Goal: Transaction & Acquisition: Subscribe to service/newsletter

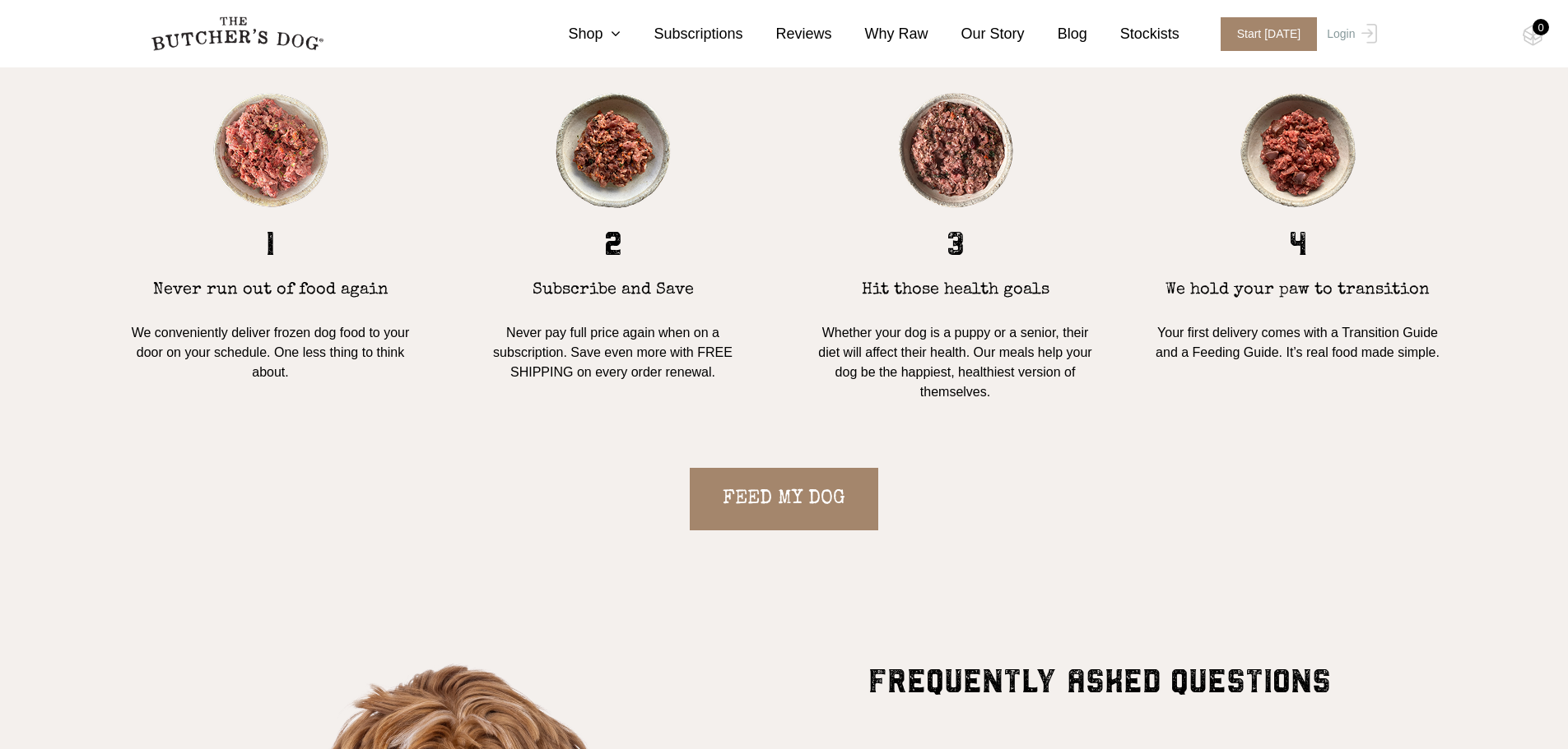
scroll to position [1645, 0]
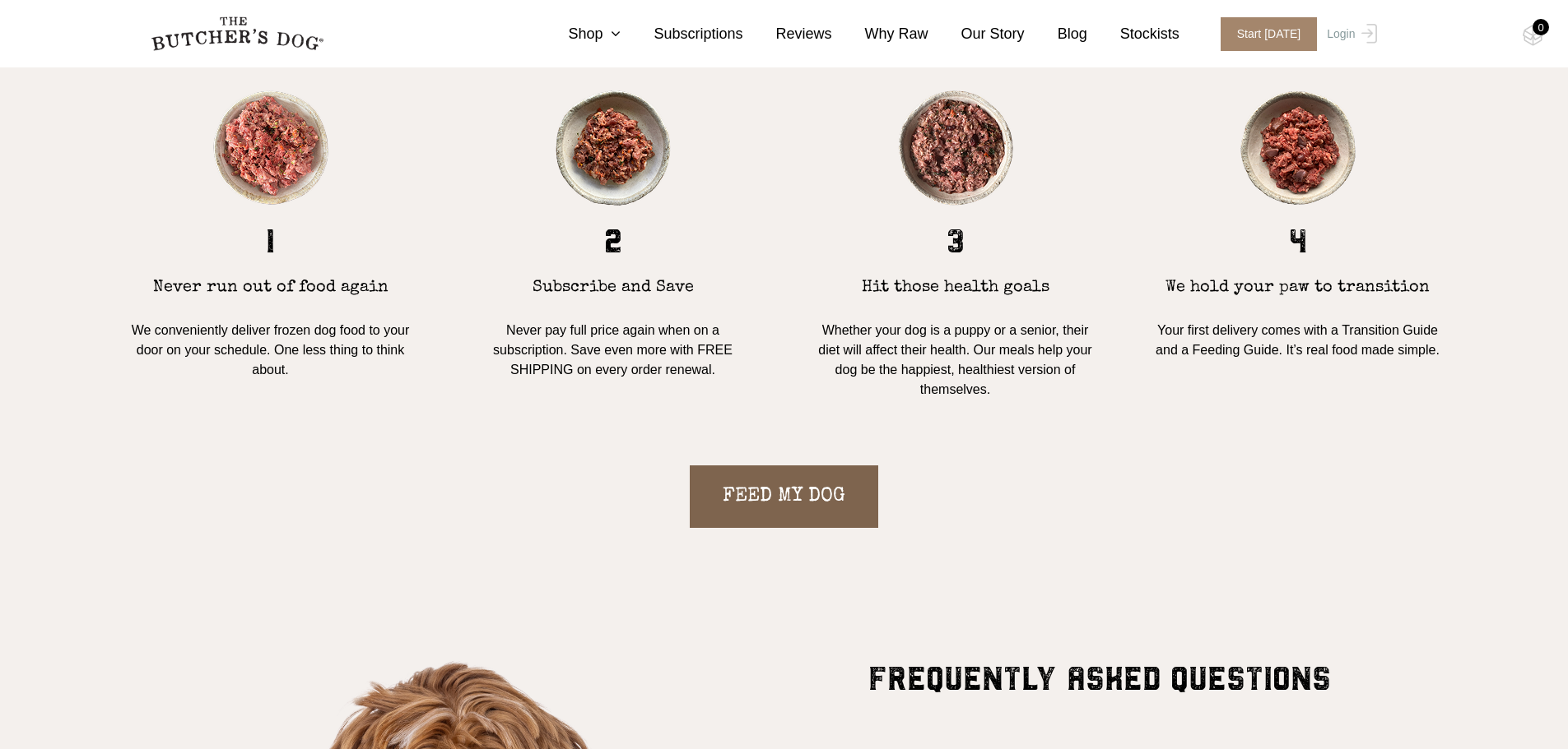
click at [801, 513] on link "FEED MY DOG" at bounding box center [784, 497] width 188 height 63
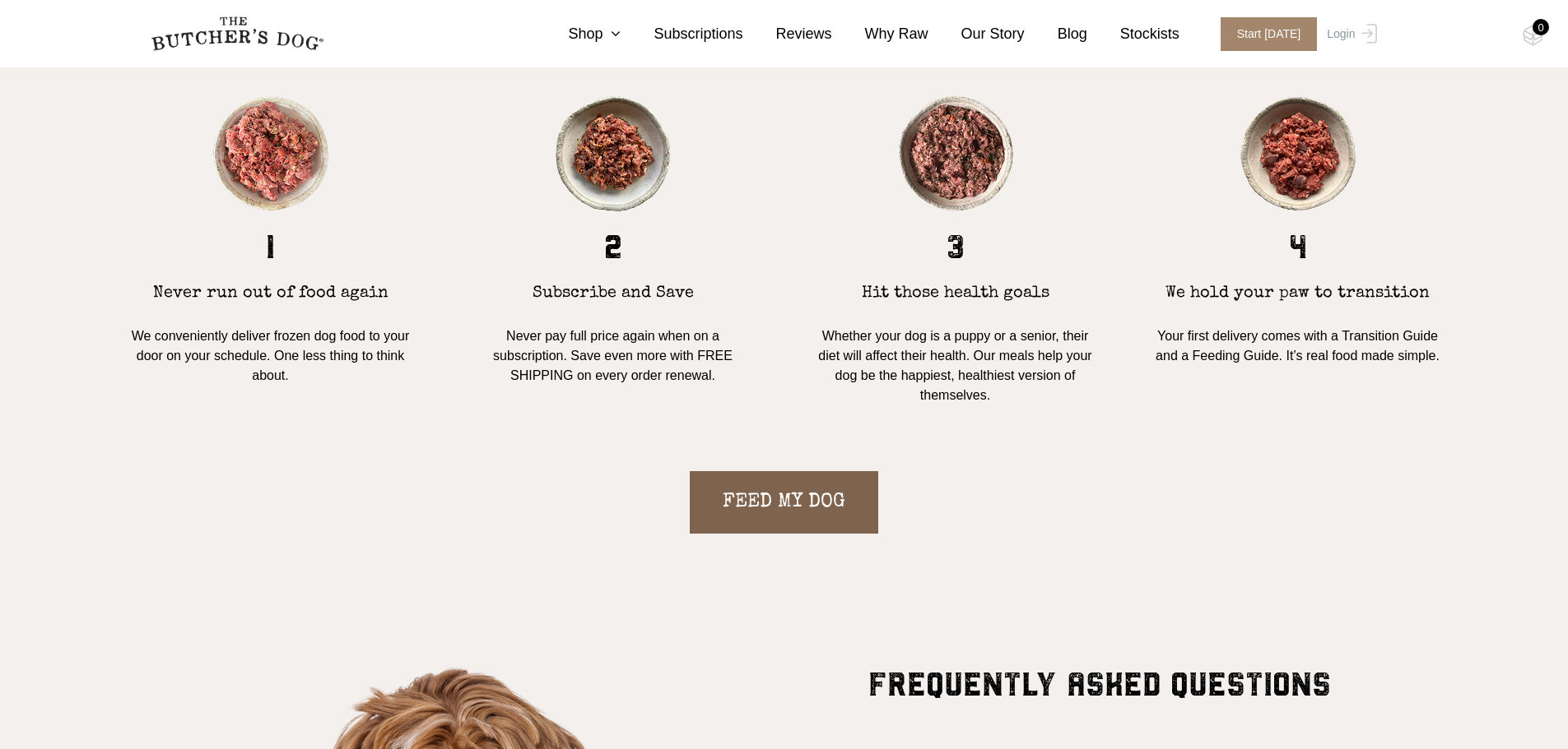
scroll to position [1634, 0]
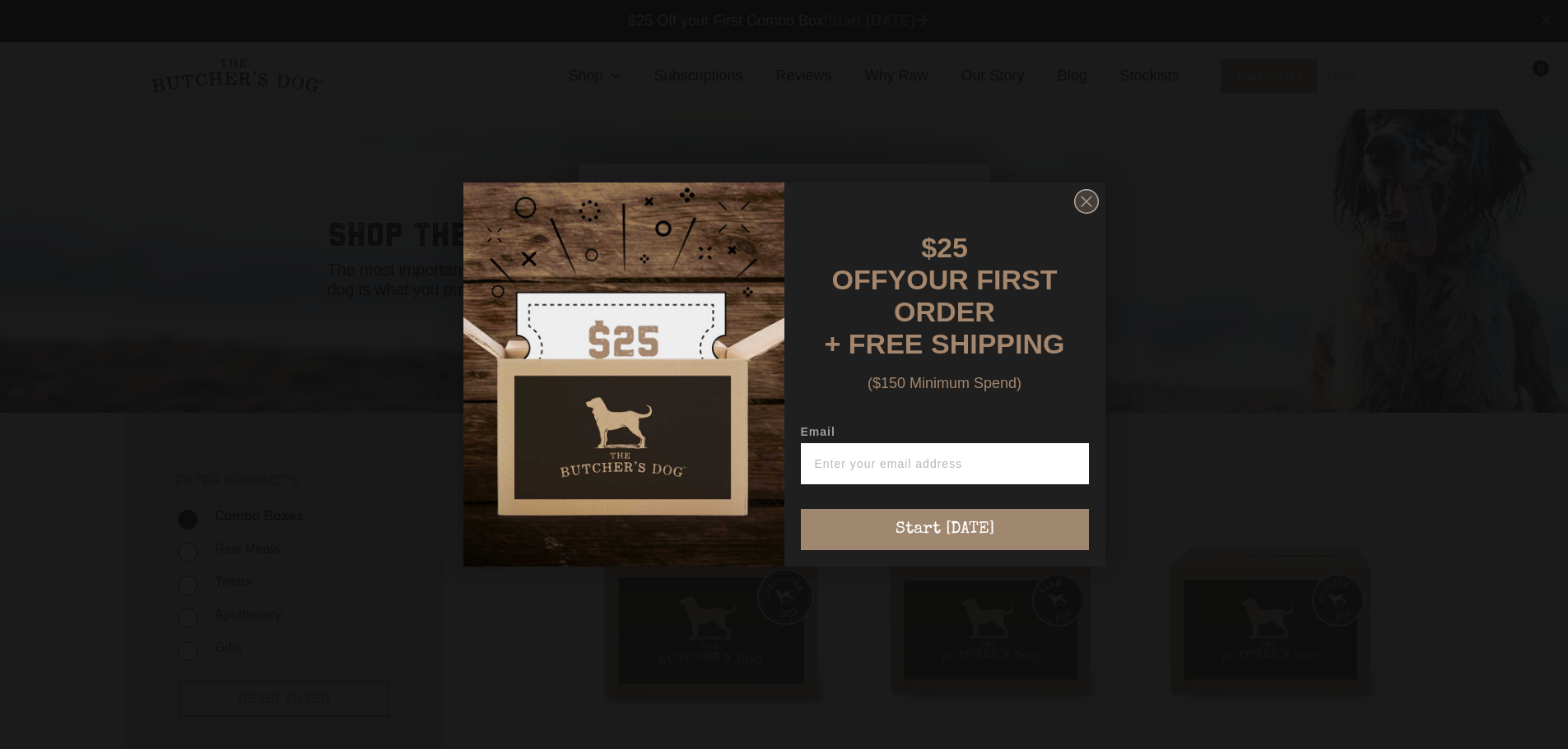
click at [1086, 199] on circle "Close dialog" at bounding box center [1086, 202] width 24 height 24
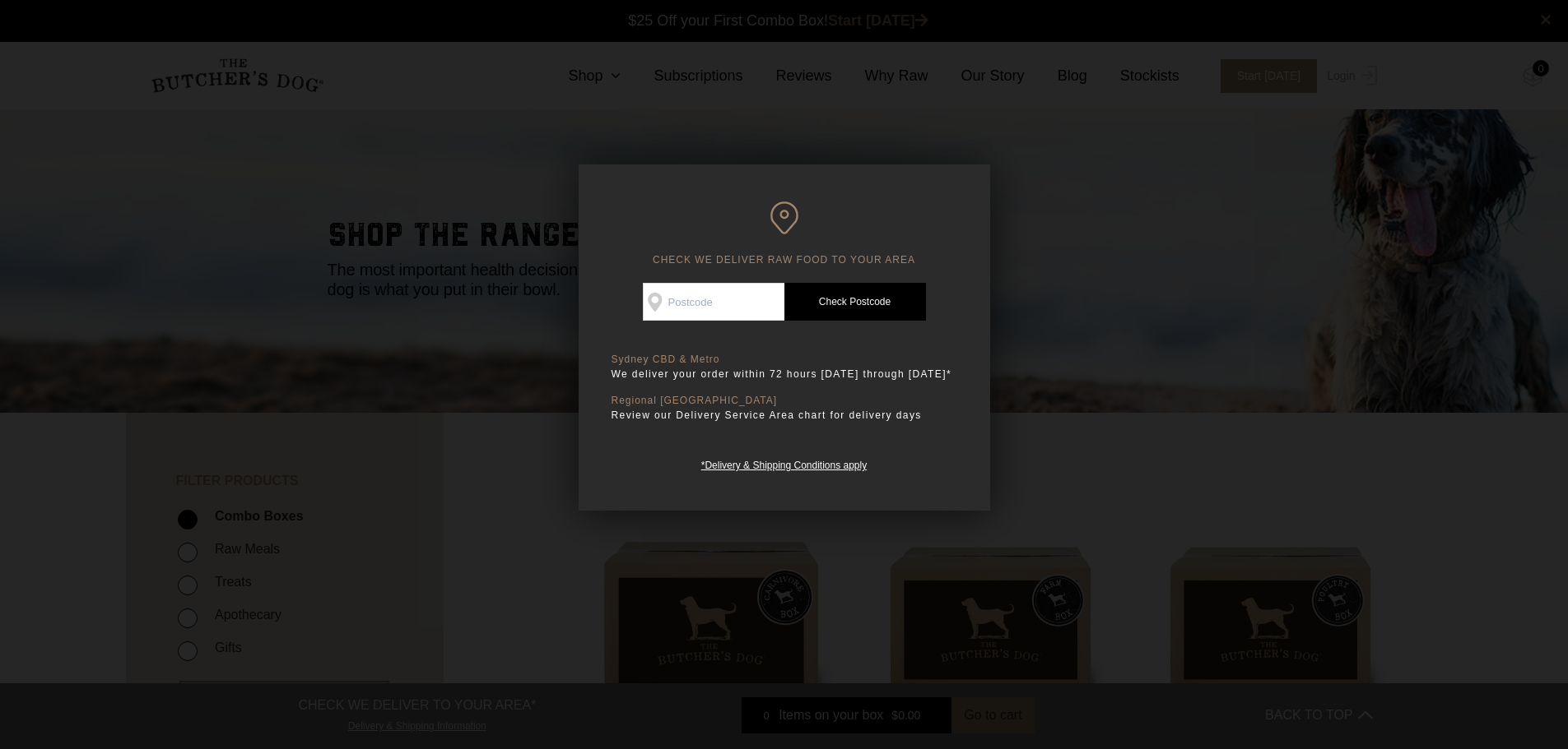
click at [1041, 218] on div at bounding box center [784, 374] width 1568 height 749
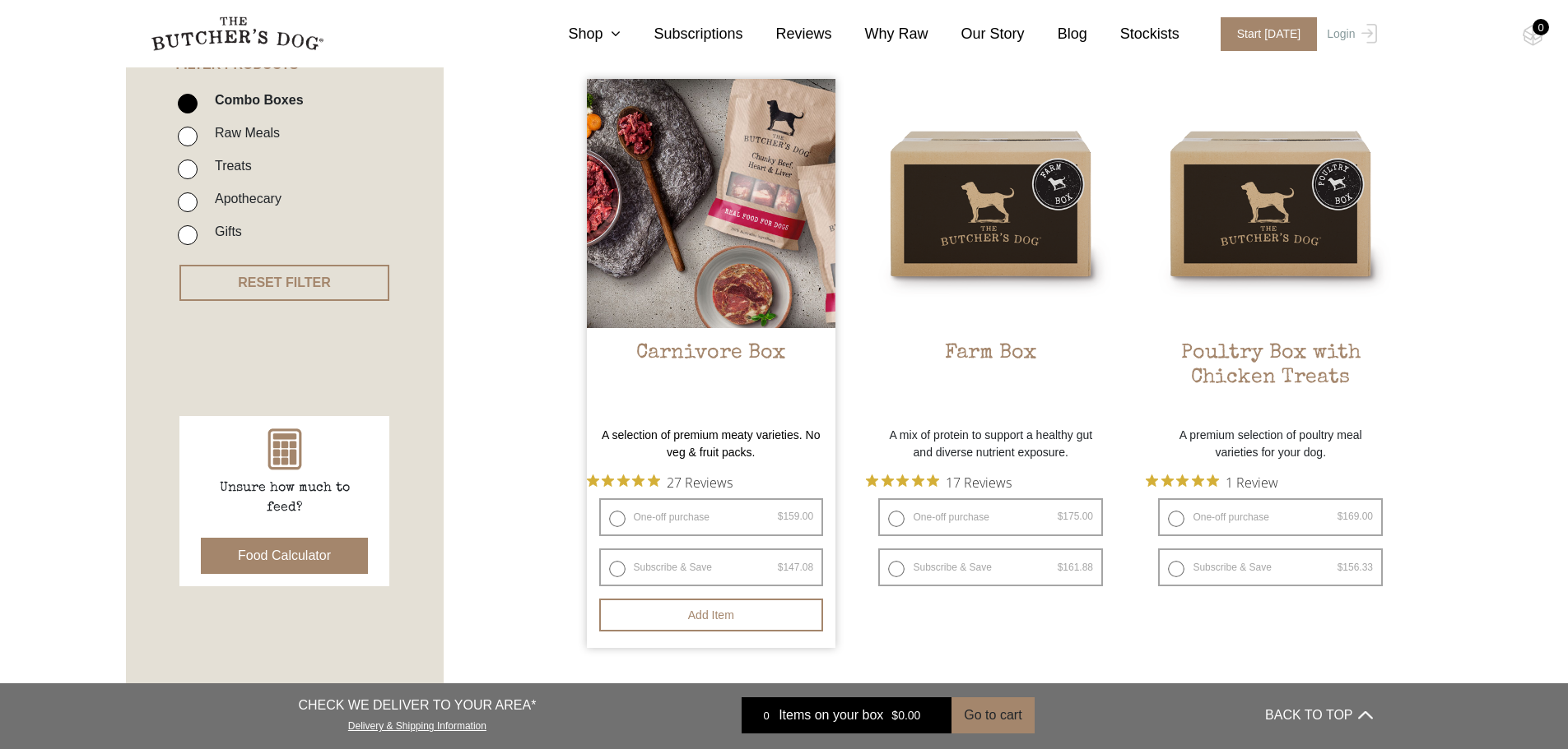
scroll to position [411, 0]
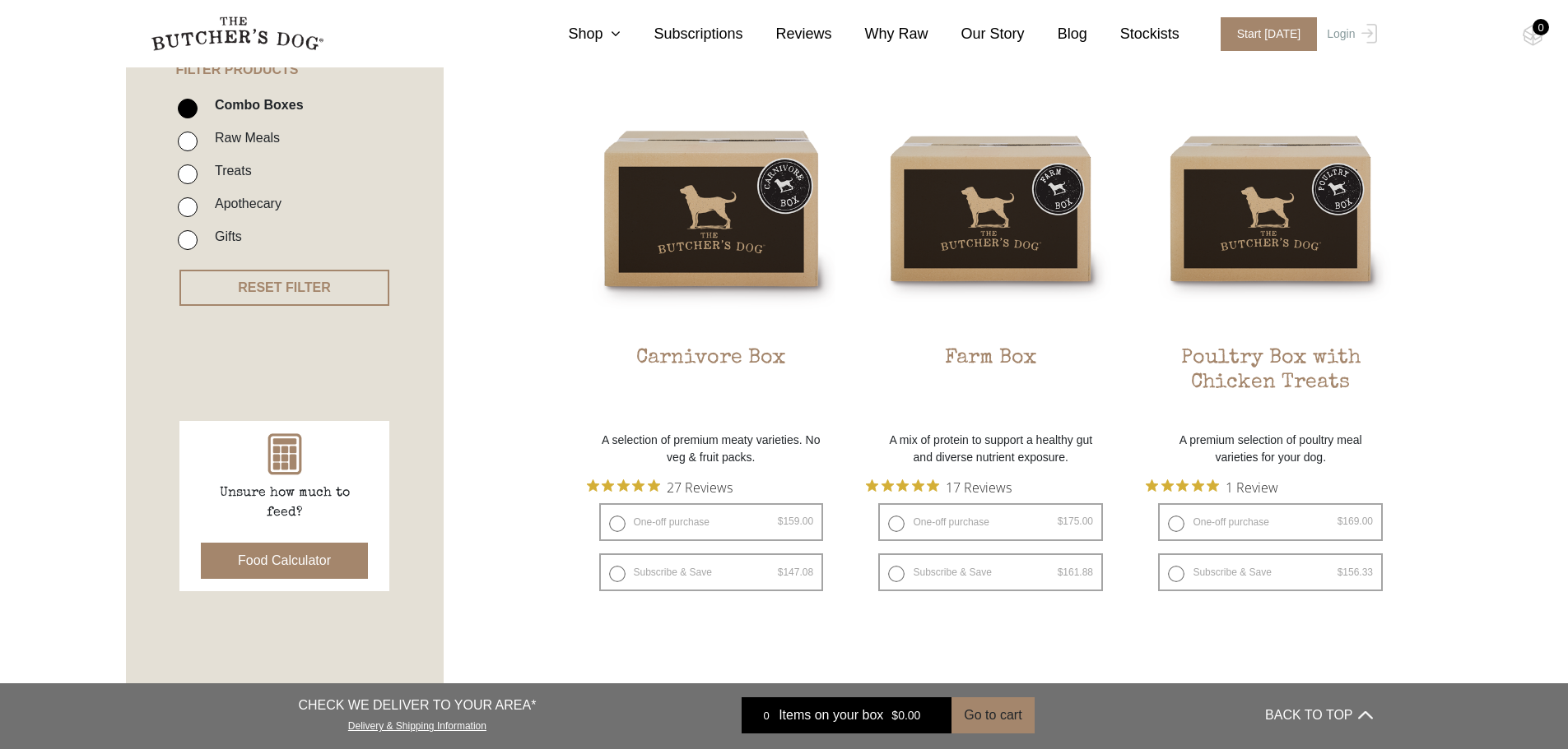
click at [188, 138] on input "Raw Meals" at bounding box center [187, 141] width 19 height 19
checkbox input "true"
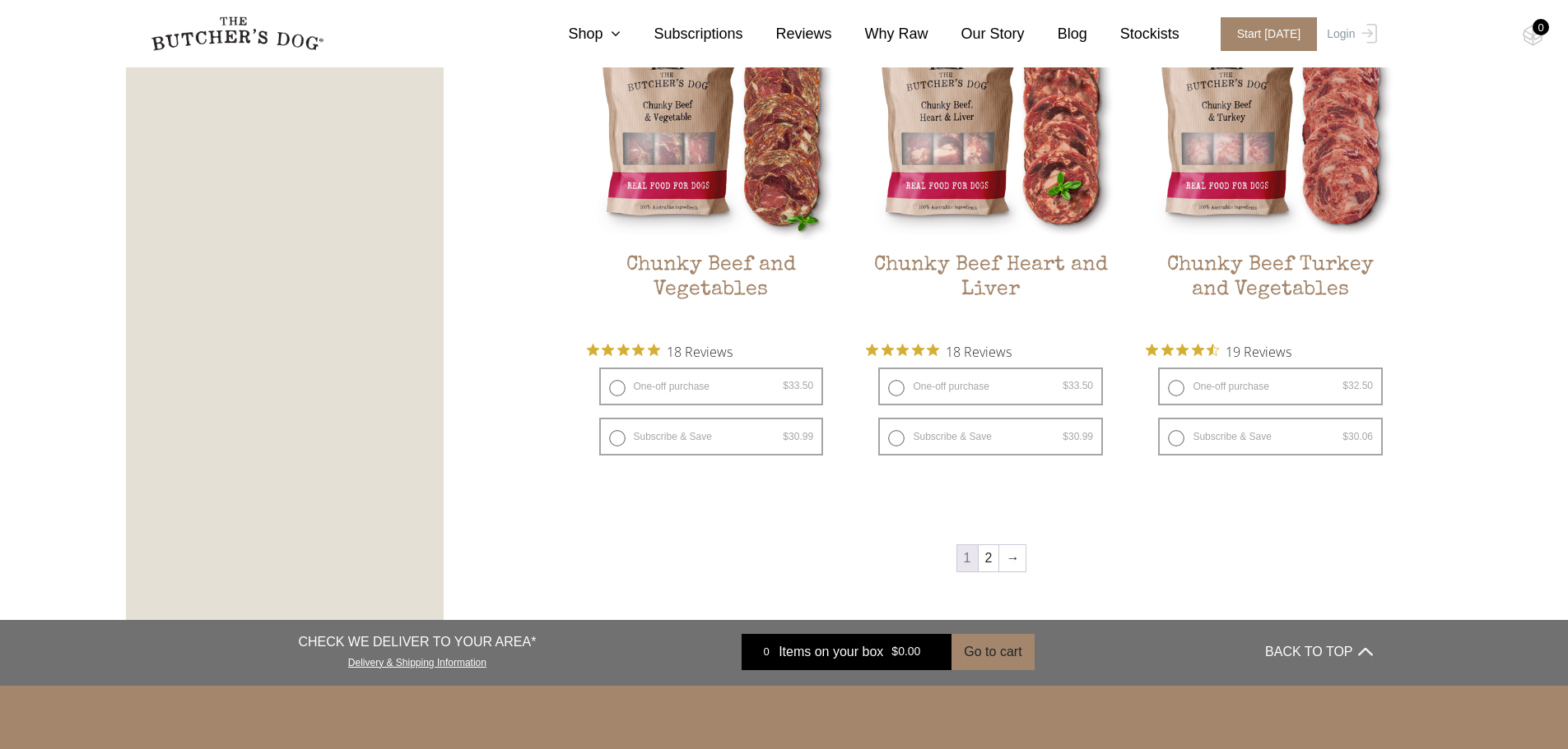
scroll to position [2264, 0]
